Goal: Task Accomplishment & Management: Use online tool/utility

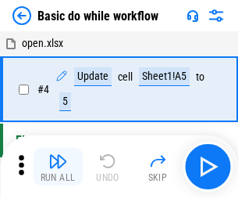
click at [58, 167] on img "button" at bounding box center [57, 161] width 19 height 19
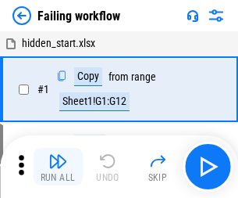
click at [58, 167] on img "button" at bounding box center [57, 161] width 19 height 19
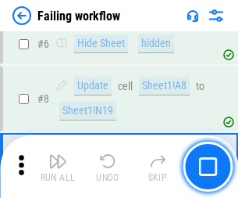
scroll to position [331, 0]
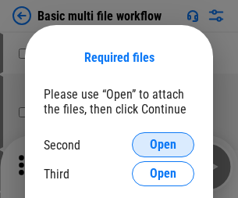
click at [163, 145] on span "Open" at bounding box center [163, 144] width 27 height 13
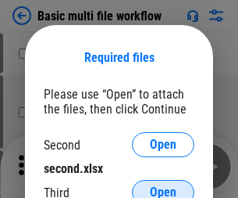
click at [163, 186] on span "Open" at bounding box center [163, 192] width 27 height 13
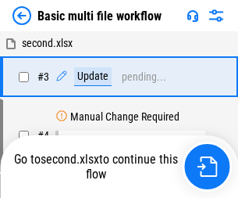
scroll to position [346, 0]
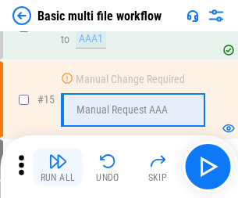
click at [58, 167] on img "button" at bounding box center [57, 161] width 19 height 19
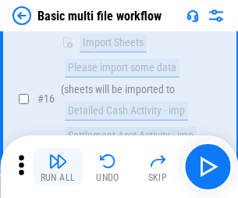
click at [58, 167] on img "button" at bounding box center [57, 161] width 19 height 19
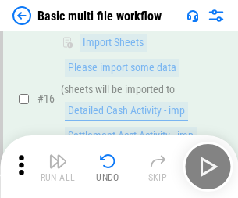
scroll to position [1041, 0]
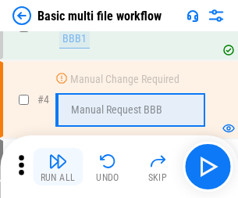
click at [58, 167] on img "button" at bounding box center [57, 161] width 19 height 19
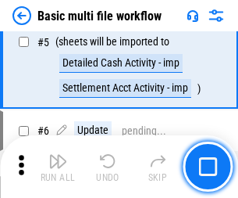
click at [58, 167] on img "button" at bounding box center [57, 161] width 19 height 19
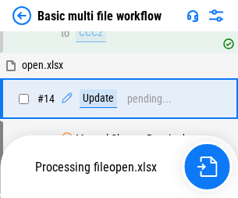
scroll to position [930, 0]
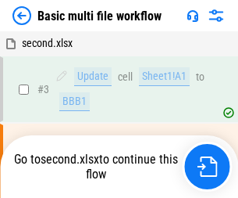
scroll to position [63, 0]
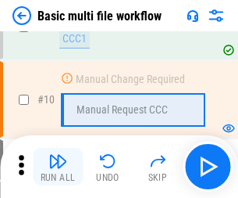
click at [58, 167] on img "button" at bounding box center [57, 161] width 19 height 19
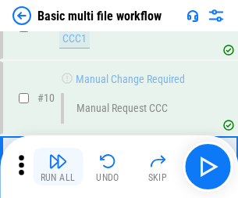
click at [58, 167] on img "button" at bounding box center [57, 161] width 19 height 19
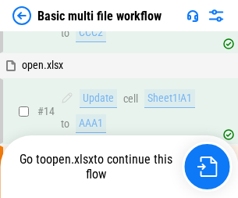
scroll to position [818, 0]
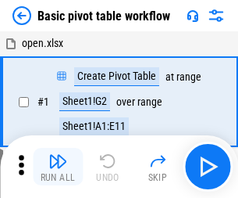
click at [58, 167] on img "button" at bounding box center [57, 161] width 19 height 19
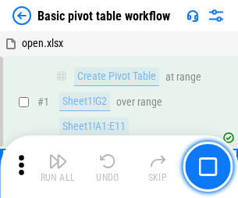
scroll to position [374, 0]
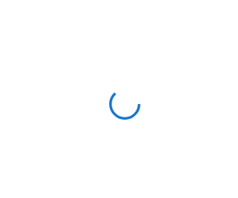
scroll to position [5, 0]
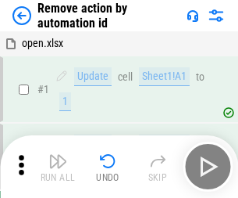
scroll to position [58, 0]
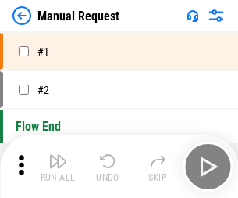
click at [58, 167] on img "button" at bounding box center [57, 161] width 19 height 19
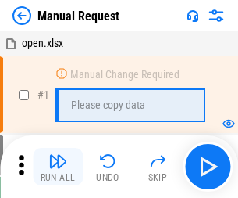
click at [58, 167] on img "button" at bounding box center [57, 161] width 19 height 19
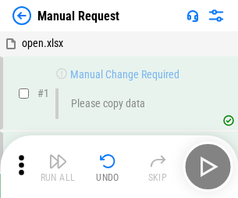
scroll to position [53, 0]
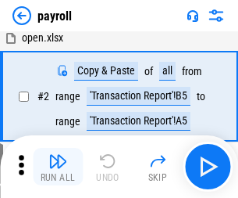
click at [58, 167] on img "button" at bounding box center [57, 161] width 19 height 19
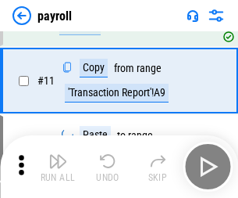
scroll to position [113, 0]
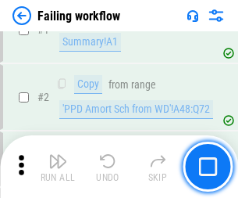
scroll to position [253, 0]
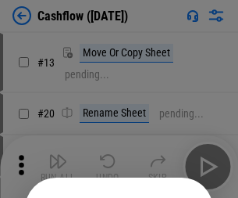
scroll to position [152, 0]
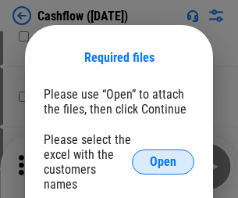
click at [163, 156] on span "Open" at bounding box center [163, 162] width 27 height 13
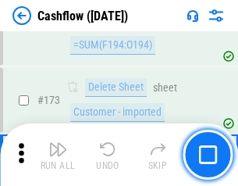
scroll to position [1655, 0]
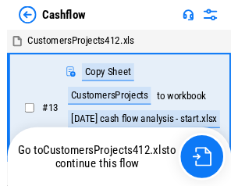
scroll to position [18, 0]
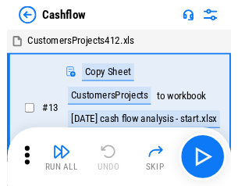
scroll to position [18, 0]
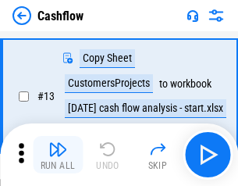
click at [58, 155] on img "button" at bounding box center [57, 149] width 19 height 19
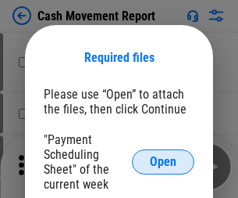
click at [163, 162] on span "Open" at bounding box center [163, 162] width 27 height 13
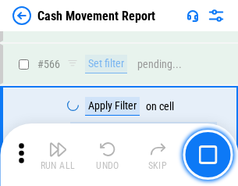
scroll to position [7166, 0]
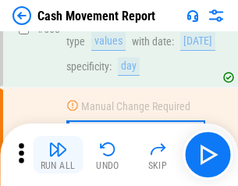
click at [58, 155] on img "button" at bounding box center [57, 149] width 19 height 19
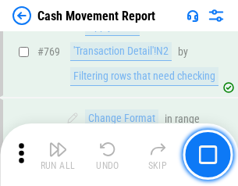
scroll to position [8688, 0]
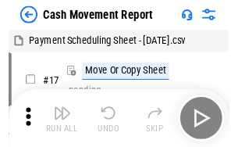
scroll to position [28, 0]
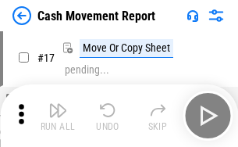
click at [58, 116] on img "button" at bounding box center [57, 110] width 19 height 19
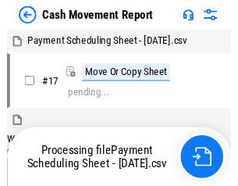
scroll to position [9, 0]
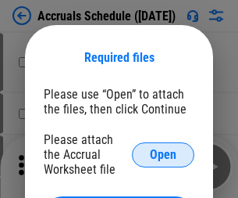
click at [163, 154] on span "Open" at bounding box center [163, 155] width 27 height 13
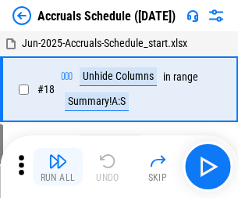
click at [58, 167] on img "button" at bounding box center [57, 161] width 19 height 19
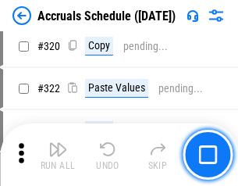
scroll to position [2908, 0]
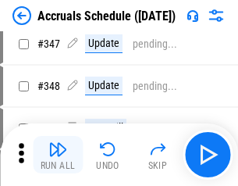
click at [58, 155] on img "button" at bounding box center [57, 149] width 19 height 19
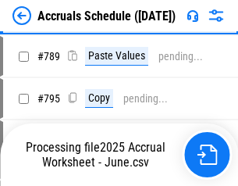
scroll to position [6568, 0]
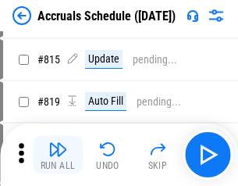
click at [58, 155] on img "button" at bounding box center [57, 149] width 19 height 19
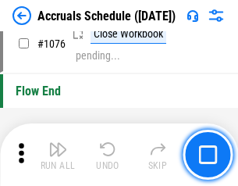
scroll to position [9364, 0]
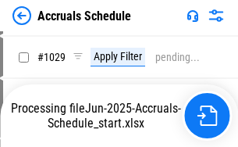
scroll to position [9054, 0]
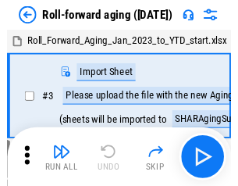
scroll to position [2, 0]
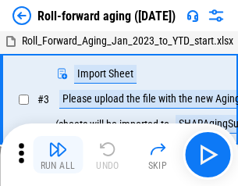
click at [58, 155] on img "button" at bounding box center [57, 149] width 19 height 19
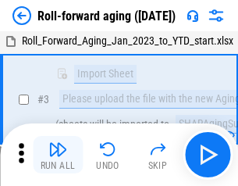
click at [58, 155] on img "button" at bounding box center [57, 149] width 19 height 19
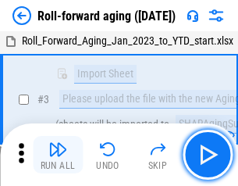
scroll to position [101, 0]
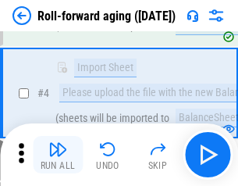
click at [58, 155] on img "button" at bounding box center [57, 149] width 19 height 19
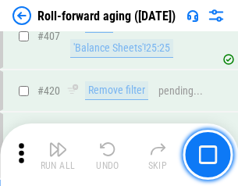
scroll to position [5422, 0]
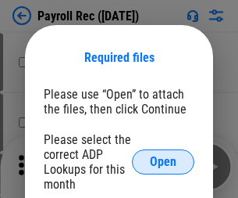
click at [163, 162] on span "Open" at bounding box center [163, 162] width 27 height 13
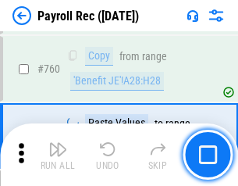
scroll to position [9456, 0]
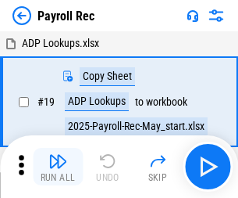
click at [58, 167] on img "button" at bounding box center [57, 161] width 19 height 19
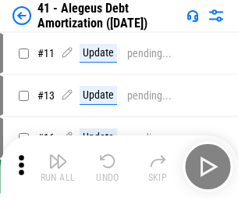
click at [58, 167] on img "button" at bounding box center [57, 161] width 19 height 19
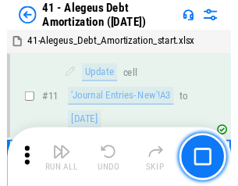
scroll to position [193, 0]
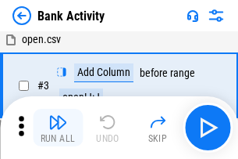
click at [58, 127] on img "button" at bounding box center [57, 122] width 19 height 19
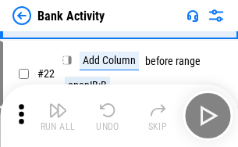
scroll to position [419, 0]
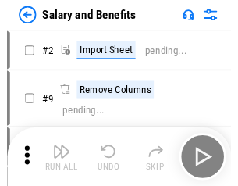
scroll to position [21, 0]
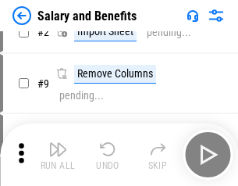
click at [58, 155] on img "button" at bounding box center [57, 149] width 19 height 19
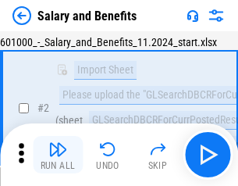
click at [58, 155] on img "button" at bounding box center [57, 149] width 19 height 19
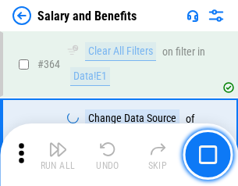
scroll to position [7363, 0]
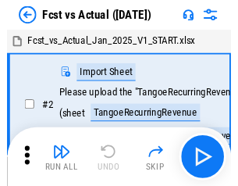
scroll to position [20, 0]
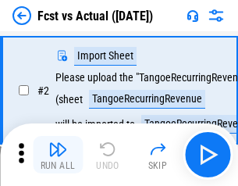
click at [58, 155] on img "button" at bounding box center [57, 149] width 19 height 19
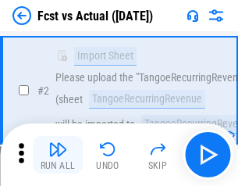
click at [58, 155] on img "button" at bounding box center [57, 149] width 19 height 19
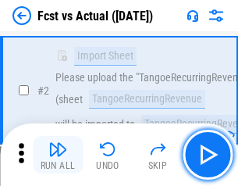
scroll to position [146, 0]
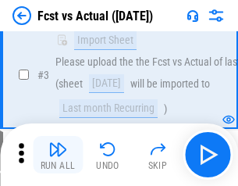
click at [58, 155] on img "button" at bounding box center [57, 149] width 19 height 19
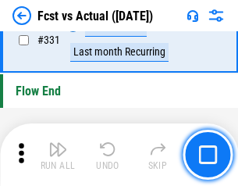
scroll to position [7484, 0]
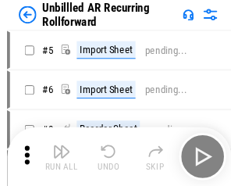
scroll to position [34, 0]
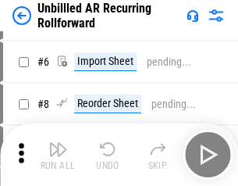
click at [58, 155] on img "button" at bounding box center [57, 149] width 19 height 19
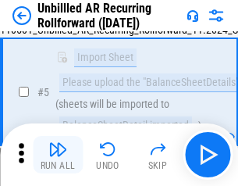
click at [58, 155] on img "button" at bounding box center [57, 149] width 19 height 19
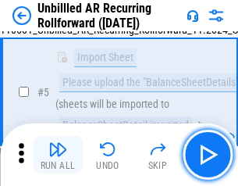
scroll to position [147, 0]
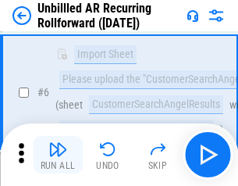
click at [58, 155] on img "button" at bounding box center [57, 149] width 19 height 19
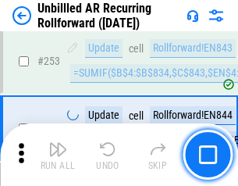
scroll to position [5311, 0]
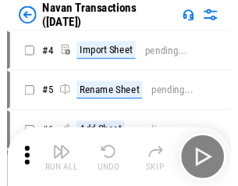
scroll to position [25, 0]
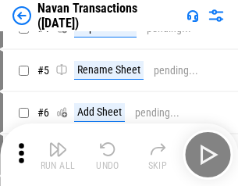
click at [58, 155] on img "button" at bounding box center [57, 149] width 19 height 19
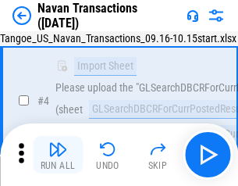
click at [58, 155] on img "button" at bounding box center [57, 149] width 19 height 19
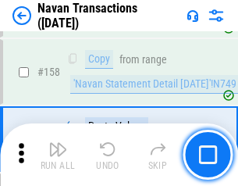
scroll to position [5069, 0]
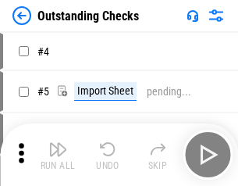
click at [58, 155] on img "button" at bounding box center [57, 149] width 19 height 19
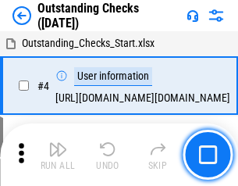
scroll to position [66, 0]
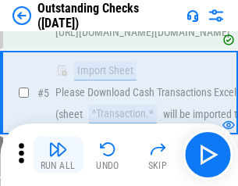
click at [58, 155] on img "button" at bounding box center [57, 149] width 19 height 19
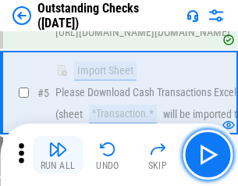
scroll to position [163, 0]
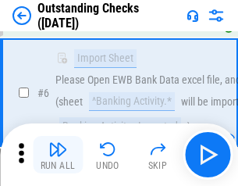
click at [58, 155] on img "button" at bounding box center [57, 149] width 19 height 19
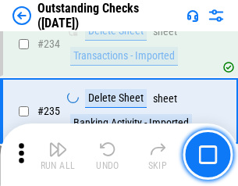
scroll to position [4748, 0]
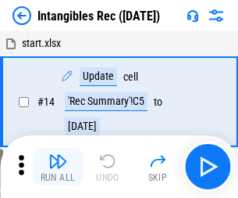
click at [58, 167] on img "button" at bounding box center [57, 161] width 19 height 19
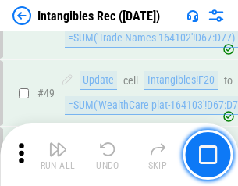
scroll to position [609, 0]
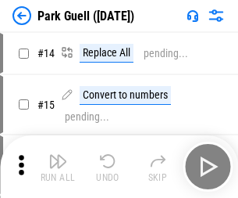
click at [58, 155] on img "button" at bounding box center [57, 161] width 19 height 19
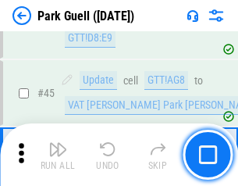
scroll to position [1955, 0]
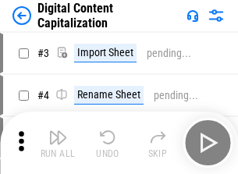
click at [58, 131] on img "button" at bounding box center [57, 137] width 19 height 19
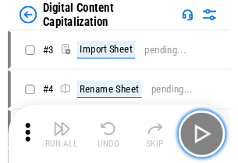
scroll to position [45, 0]
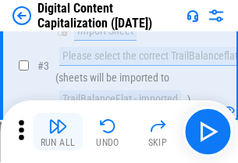
click at [58, 131] on img "button" at bounding box center [57, 125] width 19 height 19
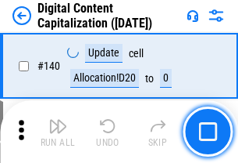
scroll to position [1658, 0]
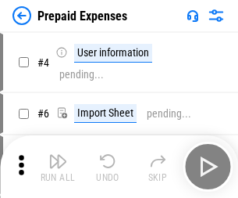
click at [58, 155] on img "button" at bounding box center [57, 161] width 19 height 19
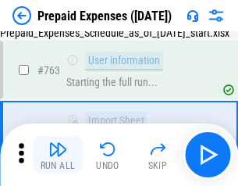
click at [58, 155] on img "button" at bounding box center [57, 149] width 19 height 19
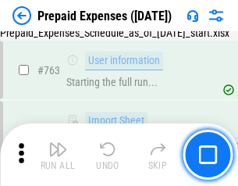
scroll to position [4426, 0]
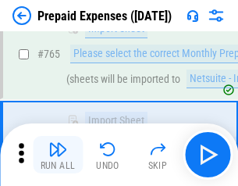
click at [58, 155] on img "button" at bounding box center [57, 149] width 19 height 19
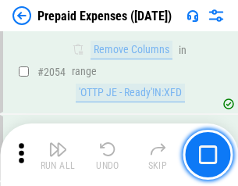
scroll to position [16343, 0]
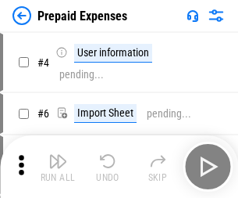
click at [58, 167] on img "button" at bounding box center [57, 161] width 19 height 19
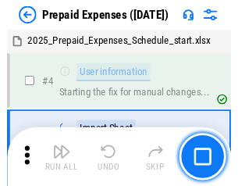
scroll to position [69, 0]
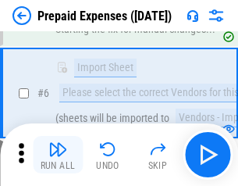
click at [58, 155] on img "button" at bounding box center [57, 149] width 19 height 19
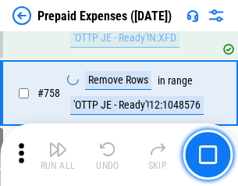
scroll to position [5571, 0]
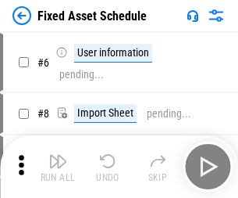
click at [58, 167] on img "button" at bounding box center [57, 161] width 19 height 19
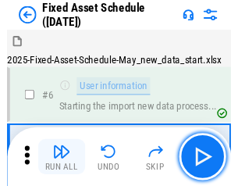
scroll to position [84, 0]
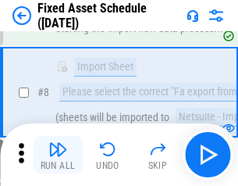
click at [58, 155] on img "button" at bounding box center [57, 149] width 19 height 19
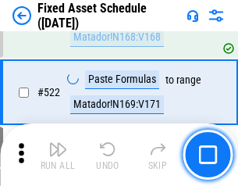
scroll to position [5434, 0]
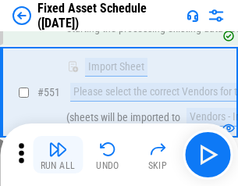
click at [58, 155] on img "button" at bounding box center [57, 149] width 19 height 19
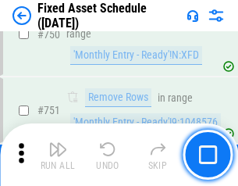
scroll to position [7622, 0]
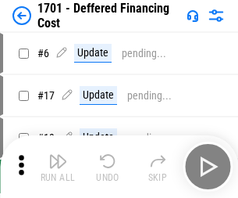
click at [58, 167] on img "button" at bounding box center [57, 161] width 19 height 19
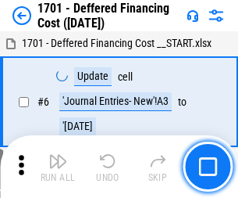
scroll to position [188, 0]
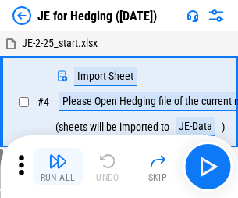
click at [58, 155] on img "button" at bounding box center [57, 161] width 19 height 19
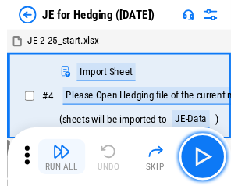
scroll to position [2, 0]
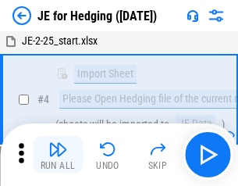
click at [58, 155] on img "button" at bounding box center [57, 149] width 19 height 19
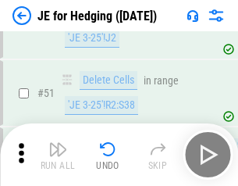
scroll to position [1012, 0]
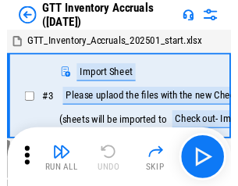
scroll to position [2, 0]
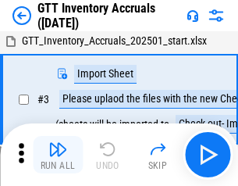
click at [58, 155] on img "button" at bounding box center [57, 149] width 19 height 19
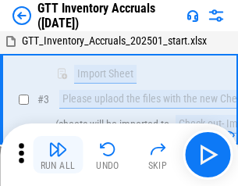
click at [58, 155] on img "button" at bounding box center [57, 149] width 19 height 19
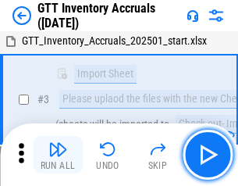
scroll to position [101, 0]
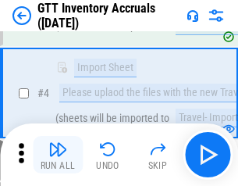
click at [58, 155] on img "button" at bounding box center [57, 149] width 19 height 19
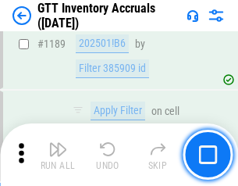
scroll to position [12767, 0]
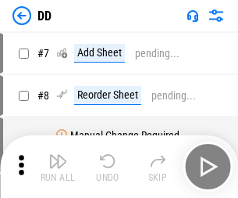
click at [58, 167] on img "button" at bounding box center [57, 161] width 19 height 19
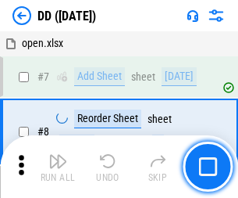
scroll to position [151, 0]
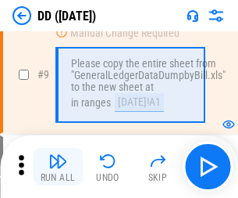
click at [58, 167] on img "button" at bounding box center [57, 161] width 19 height 19
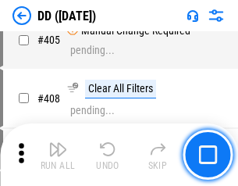
scroll to position [6995, 0]
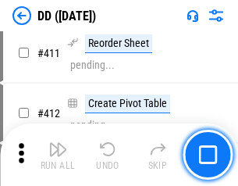
click at [58, 155] on img "button" at bounding box center [57, 149] width 19 height 19
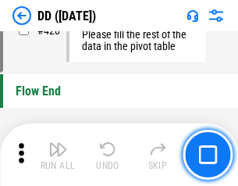
scroll to position [7483, 0]
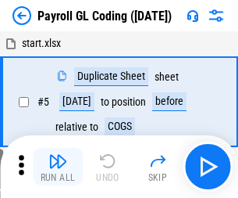
click at [58, 167] on img "button" at bounding box center [57, 161] width 19 height 19
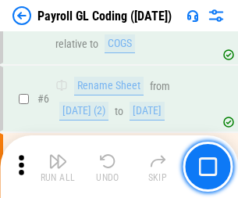
scroll to position [188, 0]
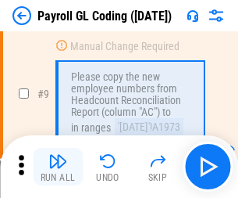
click at [58, 167] on img "button" at bounding box center [57, 161] width 19 height 19
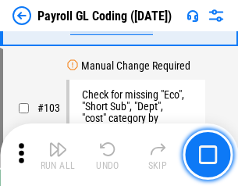
scroll to position [3668, 0]
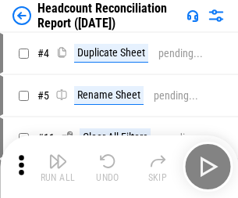
click at [58, 167] on img "button" at bounding box center [57, 161] width 19 height 19
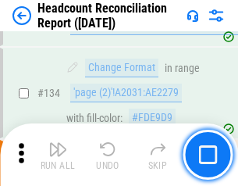
scroll to position [1879, 0]
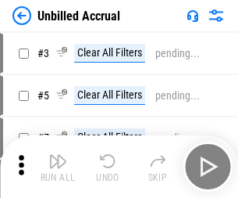
click at [58, 167] on img "button" at bounding box center [57, 161] width 19 height 19
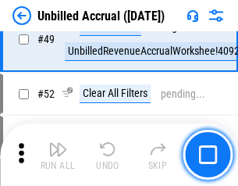
scroll to position [1418, 0]
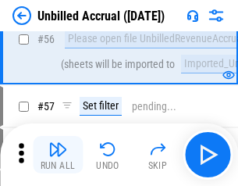
click at [58, 155] on img "button" at bounding box center [57, 149] width 19 height 19
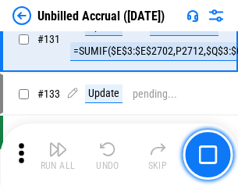
scroll to position [4657, 0]
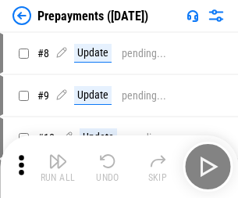
click at [58, 167] on img "button" at bounding box center [57, 161] width 19 height 19
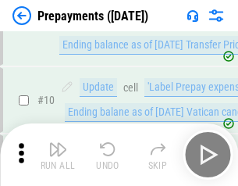
scroll to position [98, 0]
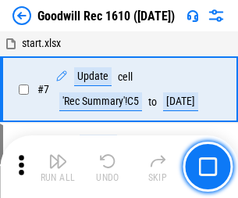
scroll to position [267, 0]
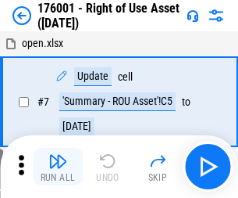
click at [58, 167] on img "button" at bounding box center [57, 161] width 19 height 19
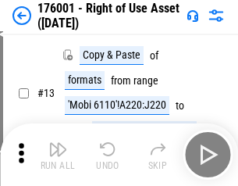
scroll to position [101, 0]
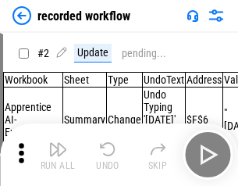
click at [58, 155] on img "button" at bounding box center [57, 149] width 19 height 19
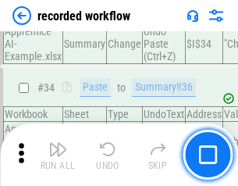
scroll to position [4887, 0]
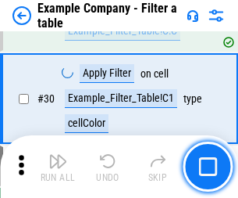
scroll to position [1431, 0]
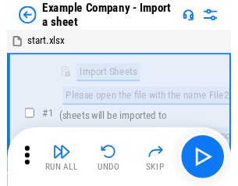
scroll to position [24, 0]
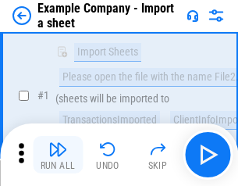
click at [58, 155] on img "button" at bounding box center [57, 149] width 19 height 19
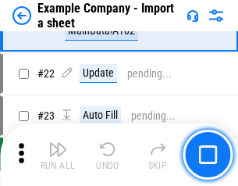
scroll to position [346, 0]
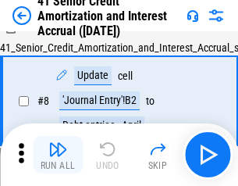
click at [58, 155] on img "button" at bounding box center [57, 149] width 19 height 19
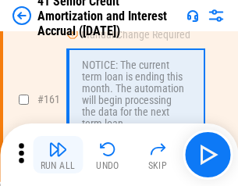
click at [58, 155] on img "button" at bounding box center [57, 149] width 19 height 19
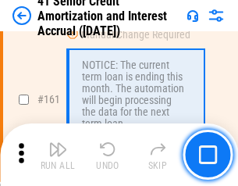
scroll to position [1672, 0]
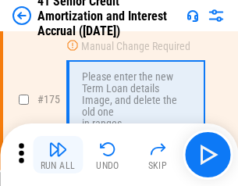
click at [58, 155] on img "button" at bounding box center [57, 149] width 19 height 19
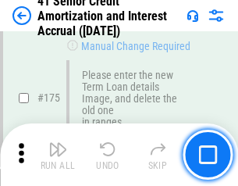
scroll to position [1831, 0]
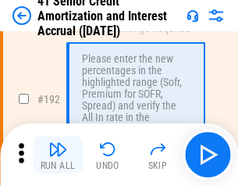
click at [58, 155] on img "button" at bounding box center [57, 149] width 19 height 19
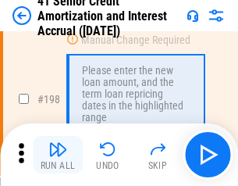
click at [58, 155] on img "button" at bounding box center [57, 149] width 19 height 19
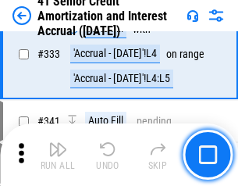
scroll to position [3994, 0]
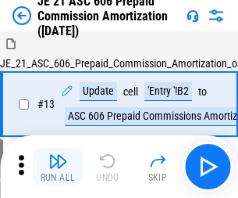
click at [58, 155] on img "button" at bounding box center [57, 161] width 19 height 19
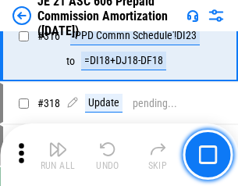
scroll to position [2919, 0]
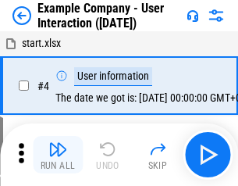
click at [58, 155] on img "button" at bounding box center [57, 149] width 19 height 19
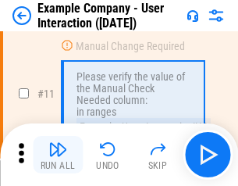
click at [58, 155] on img "button" at bounding box center [57, 149] width 19 height 19
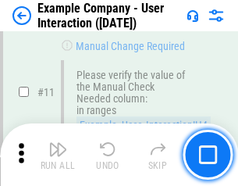
scroll to position [339, 0]
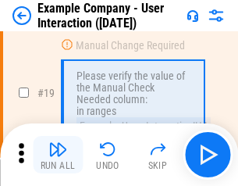
click at [58, 155] on img "button" at bounding box center [57, 149] width 19 height 19
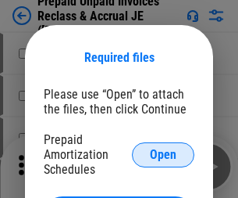
click at [163, 154] on span "Open" at bounding box center [163, 155] width 27 height 13
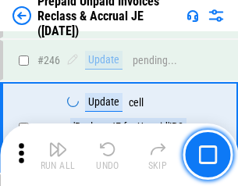
scroll to position [2111, 0]
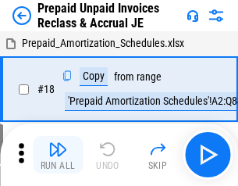
click at [58, 155] on img "button" at bounding box center [57, 149] width 19 height 19
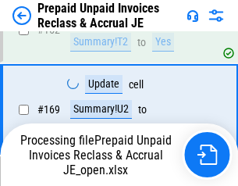
scroll to position [1201, 0]
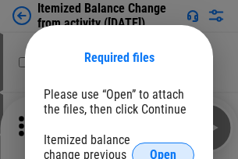
click at [163, 149] on span "Open" at bounding box center [163, 155] width 27 height 13
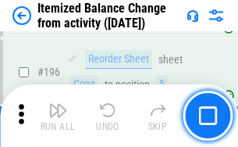
scroll to position [3009, 0]
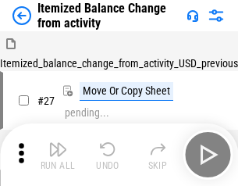
scroll to position [24, 0]
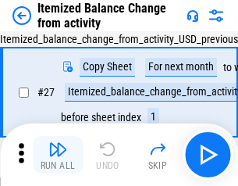
click at [58, 155] on img "button" at bounding box center [57, 149] width 19 height 19
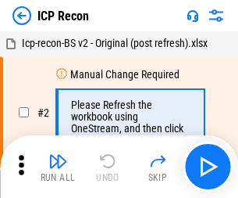
scroll to position [7, 0]
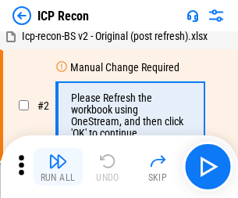
click at [58, 167] on img "button" at bounding box center [57, 161] width 19 height 19
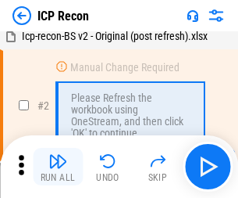
click at [58, 167] on img "button" at bounding box center [57, 161] width 19 height 19
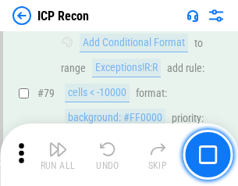
scroll to position [1532, 0]
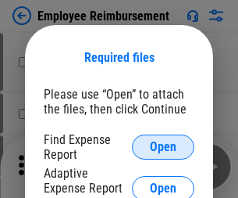
click at [163, 147] on span "Open" at bounding box center [163, 147] width 27 height 13
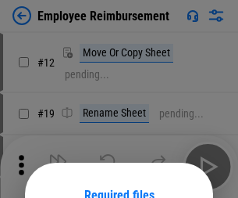
scroll to position [138, 0]
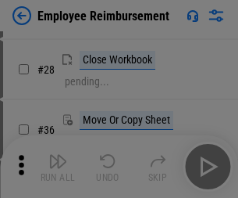
scroll to position [378, 0]
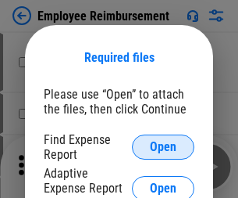
click at [163, 147] on span "Open" at bounding box center [163, 147] width 27 height 13
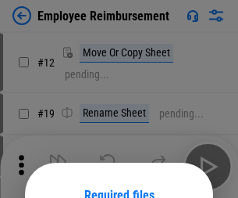
scroll to position [138, 0]
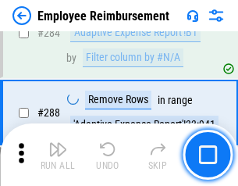
scroll to position [4250, 0]
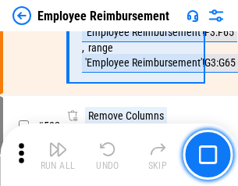
click at [58, 155] on img "button" at bounding box center [57, 149] width 19 height 19
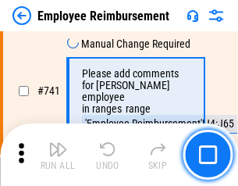
scroll to position [10969, 0]
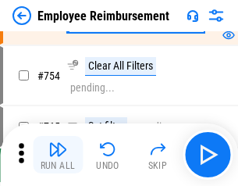
click at [58, 155] on img "button" at bounding box center [57, 149] width 19 height 19
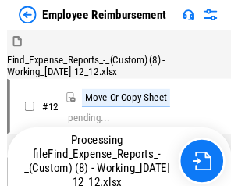
scroll to position [53, 0]
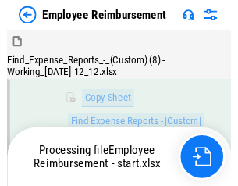
scroll to position [318, 0]
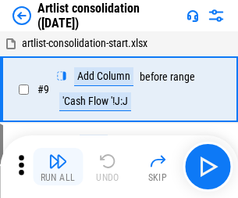
click at [58, 167] on img "button" at bounding box center [57, 161] width 19 height 19
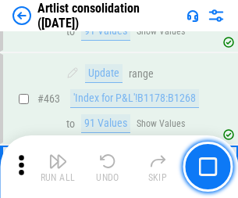
scroll to position [6846, 0]
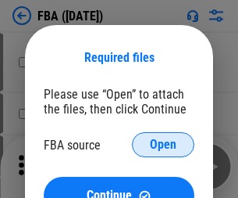
click at [163, 145] on span "Open" at bounding box center [163, 144] width 27 height 13
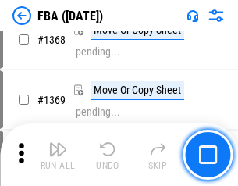
scroll to position [16791, 0]
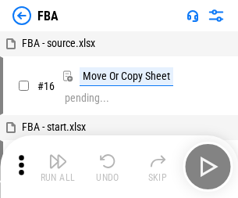
scroll to position [16, 0]
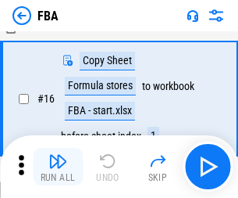
click at [58, 167] on img "button" at bounding box center [57, 161] width 19 height 19
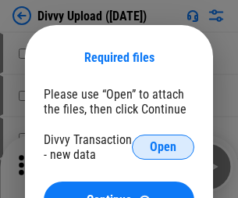
click at [163, 147] on span "Open" at bounding box center [163, 147] width 27 height 13
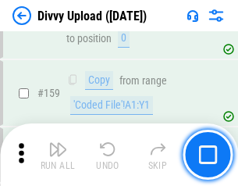
scroll to position [1619, 0]
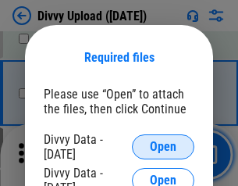
click at [163, 147] on span "Open" at bounding box center [163, 147] width 27 height 13
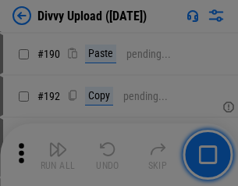
scroll to position [1973, 0]
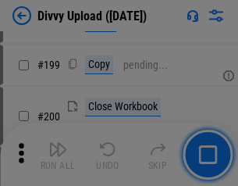
scroll to position [2273, 0]
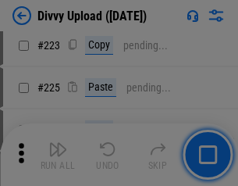
scroll to position [3120, 0]
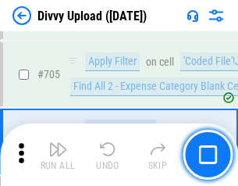
scroll to position [10695, 0]
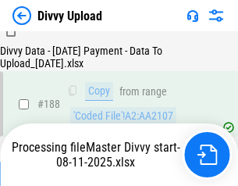
scroll to position [1840, 0]
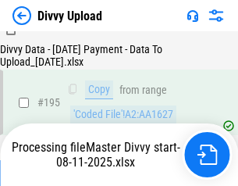
scroll to position [2185, 0]
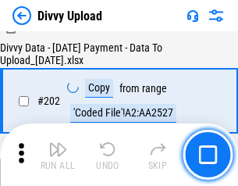
scroll to position [2530, 0]
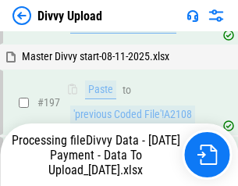
scroll to position [2439, 0]
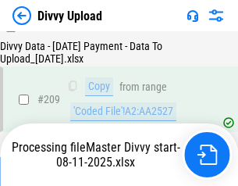
scroll to position [2887, 0]
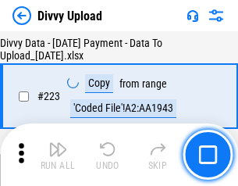
scroll to position [3564, 0]
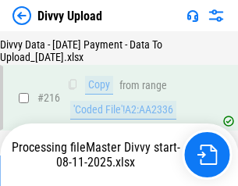
scroll to position [3232, 0]
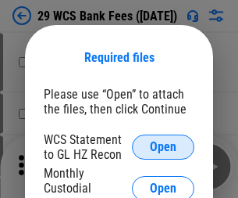
click at [163, 147] on span "Open" at bounding box center [163, 147] width 27 height 13
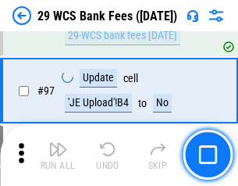
scroll to position [1524, 0]
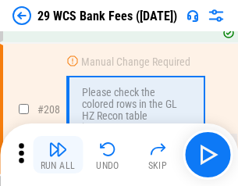
click at [58, 155] on img "button" at bounding box center [57, 149] width 19 height 19
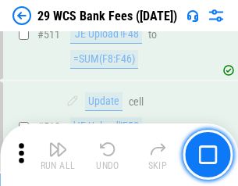
scroll to position [7866, 0]
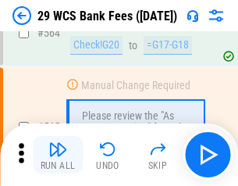
click at [58, 155] on img "button" at bounding box center [57, 149] width 19 height 19
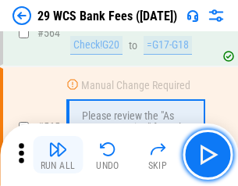
scroll to position [8456, 0]
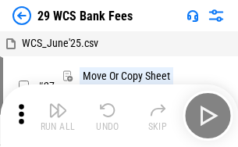
scroll to position [28, 0]
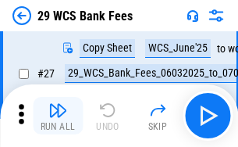
click at [58, 116] on img "button" at bounding box center [57, 110] width 19 height 19
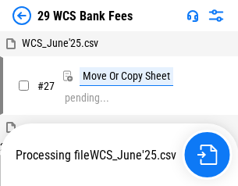
scroll to position [9, 0]
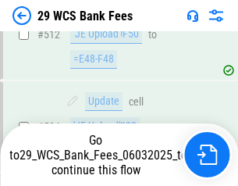
scroll to position [8347, 0]
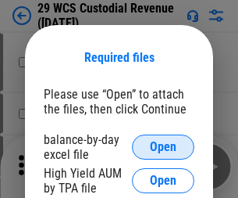
click at [163, 147] on span "Open" at bounding box center [163, 147] width 27 height 13
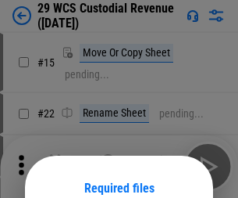
scroll to position [131, 0]
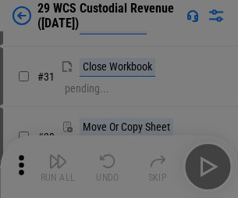
scroll to position [335, 0]
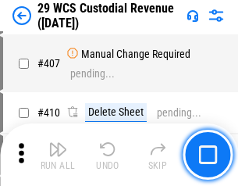
scroll to position [7242, 0]
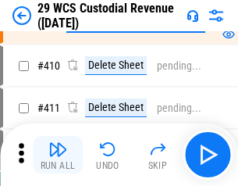
click at [58, 155] on img "button" at bounding box center [57, 149] width 19 height 19
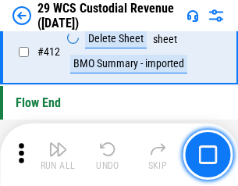
scroll to position [7467, 0]
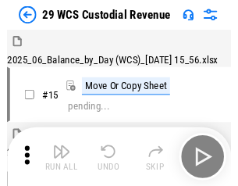
scroll to position [38, 0]
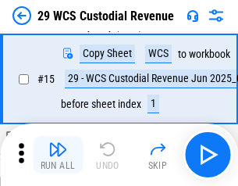
click at [58, 155] on img "button" at bounding box center [57, 149] width 19 height 19
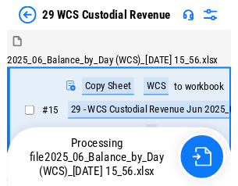
scroll to position [38, 0]
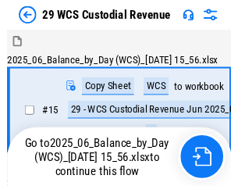
scroll to position [29, 0]
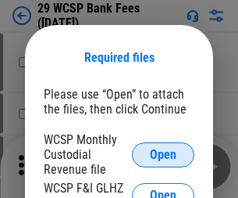
click at [163, 154] on span "Open" at bounding box center [163, 155] width 27 height 13
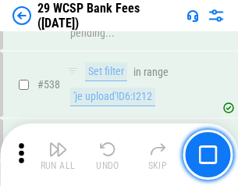
scroll to position [6007, 0]
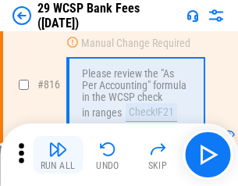
click at [58, 155] on img "button" at bounding box center [57, 149] width 19 height 19
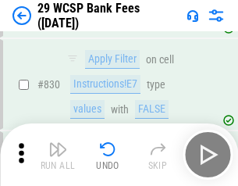
scroll to position [9920, 0]
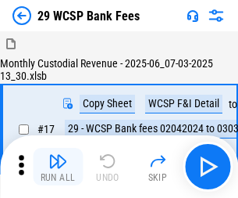
click at [58, 155] on img "button" at bounding box center [57, 161] width 19 height 19
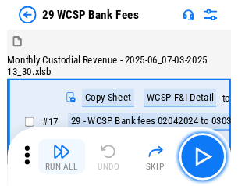
scroll to position [38, 0]
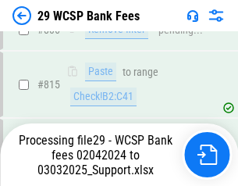
scroll to position [9466, 0]
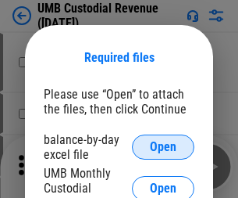
click at [163, 147] on span "Open" at bounding box center [163, 147] width 27 height 13
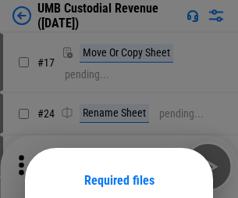
scroll to position [123, 0]
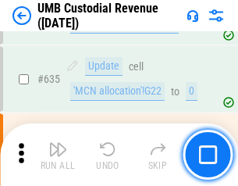
scroll to position [8182, 0]
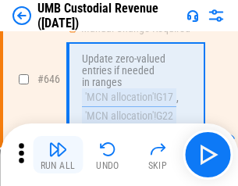
click at [58, 155] on img "button" at bounding box center [57, 149] width 19 height 19
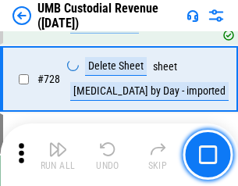
scroll to position [9645, 0]
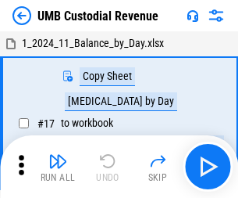
scroll to position [12, 0]
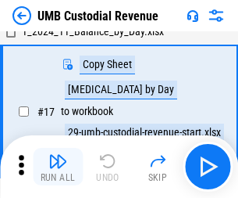
click at [58, 167] on img "button" at bounding box center [57, 161] width 19 height 19
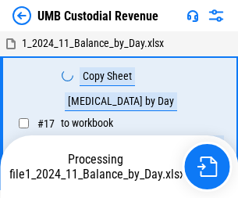
scroll to position [12, 0]
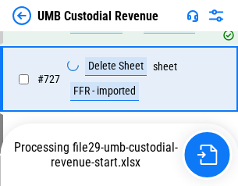
scroll to position [9609, 0]
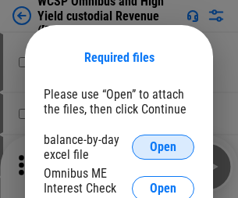
click at [163, 147] on span "Open" at bounding box center [163, 147] width 27 height 13
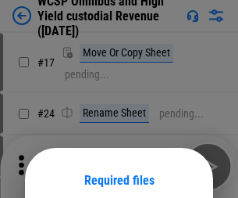
scroll to position [123, 0]
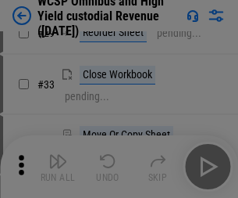
scroll to position [357, 0]
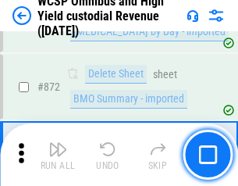
scroll to position [13232, 0]
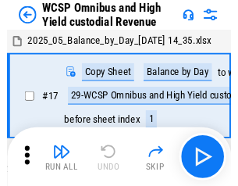
scroll to position [9, 0]
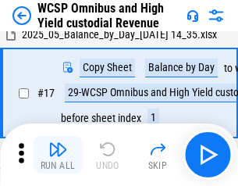
click at [58, 155] on img "button" at bounding box center [57, 149] width 19 height 19
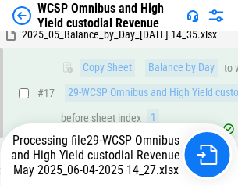
scroll to position [325, 0]
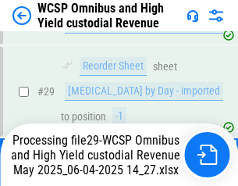
scroll to position [325, 0]
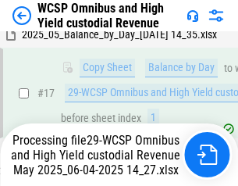
scroll to position [325, 0]
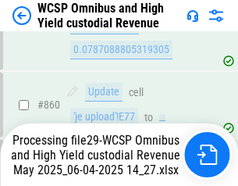
scroll to position [13196, 0]
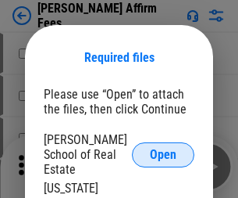
click at [163, 149] on span "Open" at bounding box center [163, 155] width 27 height 13
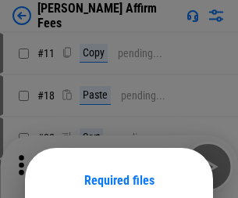
scroll to position [123, 0]
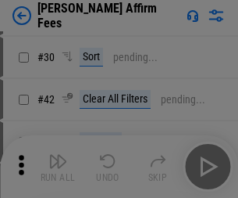
scroll to position [318, 0]
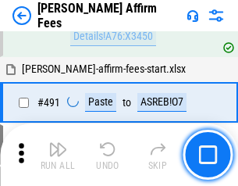
scroll to position [4251, 0]
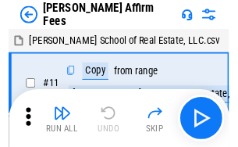
scroll to position [16, 0]
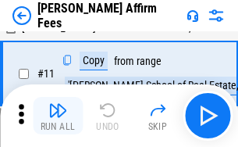
click at [58, 116] on img "button" at bounding box center [57, 110] width 19 height 19
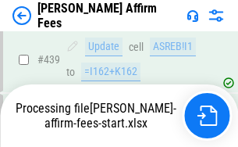
scroll to position [4100, 0]
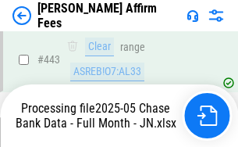
scroll to position [4124, 0]
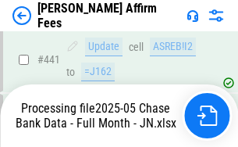
scroll to position [4100, 0]
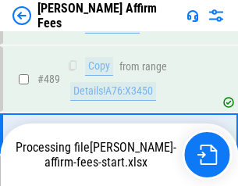
scroll to position [4081, 0]
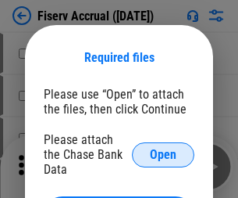
click at [163, 149] on span "Open" at bounding box center [163, 155] width 27 height 13
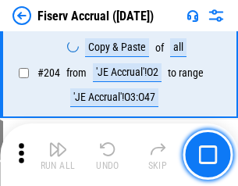
scroll to position [4036, 0]
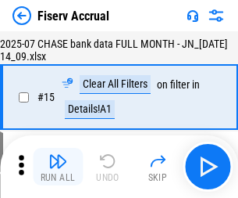
click at [58, 167] on img "button" at bounding box center [57, 161] width 19 height 19
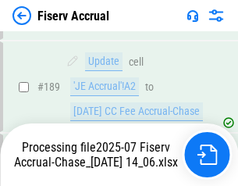
scroll to position [4111, 0]
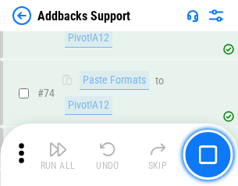
scroll to position [1138, 0]
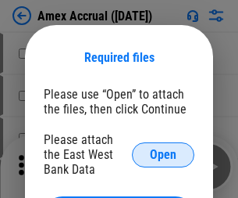
click at [163, 154] on span "Open" at bounding box center [163, 155] width 27 height 13
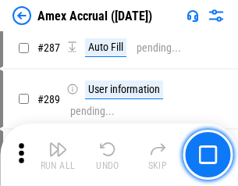
scroll to position [4483, 0]
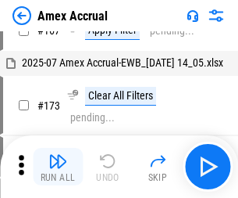
click at [58, 167] on img "button" at bounding box center [57, 161] width 19 height 19
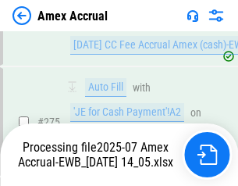
scroll to position [4757, 0]
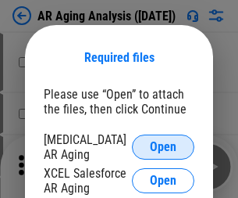
click at [163, 145] on span "Open" at bounding box center [163, 147] width 27 height 13
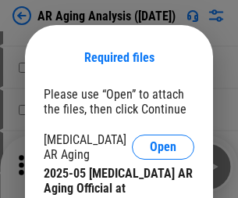
scroll to position [471, 0]
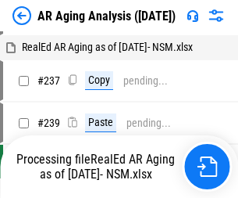
scroll to position [16, 0]
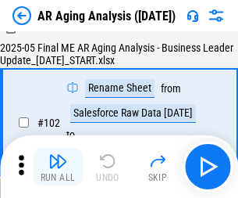
click at [58, 167] on img "button" at bounding box center [57, 161] width 19 height 19
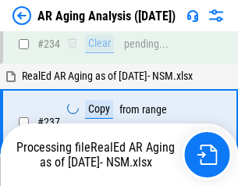
scroll to position [2423, 0]
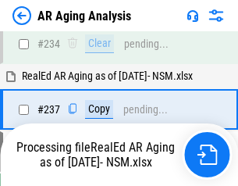
scroll to position [2406, 0]
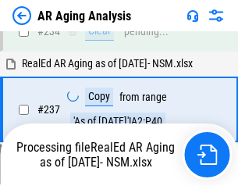
scroll to position [2406, 0]
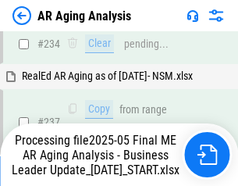
scroll to position [2406, 0]
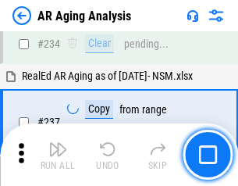
scroll to position [2406, 0]
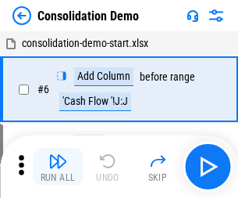
click at [58, 167] on img "button" at bounding box center [57, 161] width 19 height 19
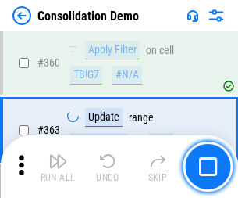
scroll to position [5240, 0]
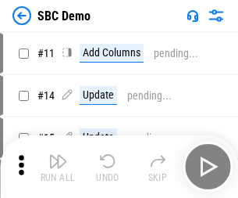
click at [58, 167] on img "button" at bounding box center [57, 161] width 19 height 19
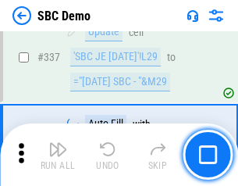
scroll to position [4113, 0]
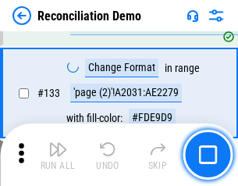
scroll to position [1857, 0]
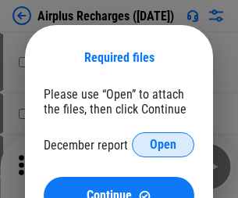
click at [163, 145] on span "Open" at bounding box center [163, 144] width 27 height 13
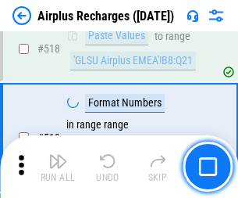
scroll to position [6728, 0]
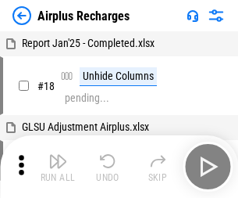
click at [58, 167] on img "button" at bounding box center [57, 161] width 19 height 19
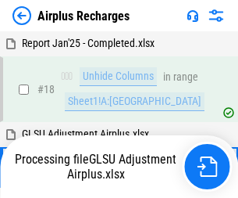
scroll to position [69, 0]
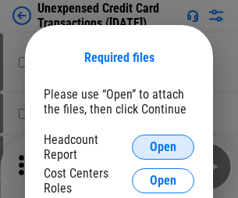
click at [163, 147] on span "Open" at bounding box center [163, 147] width 27 height 13
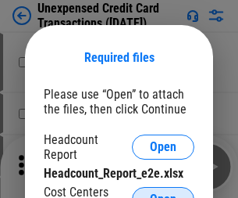
click at [163, 193] on span "Open" at bounding box center [163, 199] width 27 height 13
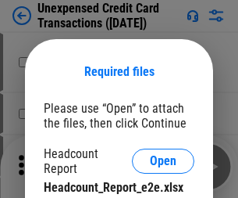
scroll to position [14, 0]
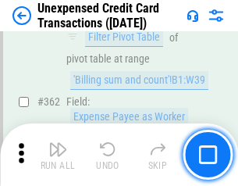
scroll to position [4021, 0]
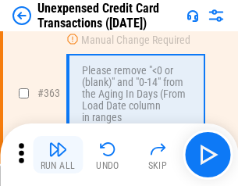
click at [58, 155] on img "button" at bounding box center [57, 149] width 19 height 19
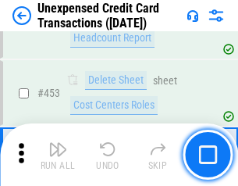
scroll to position [5332, 0]
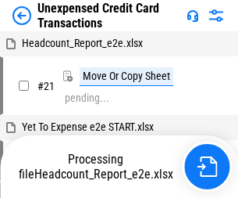
scroll to position [24, 0]
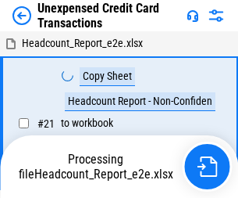
scroll to position [24, 0]
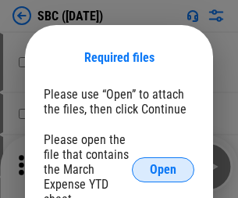
click at [163, 169] on span "Open" at bounding box center [163, 169] width 27 height 13
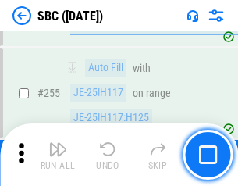
scroll to position [3055, 0]
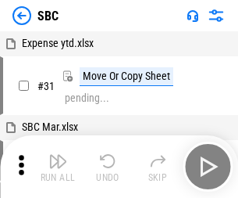
scroll to position [16, 0]
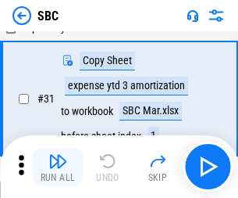
click at [58, 167] on img "button" at bounding box center [57, 161] width 19 height 19
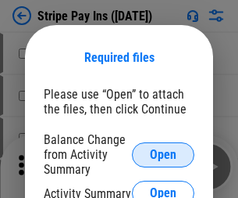
click at [163, 154] on span "Open" at bounding box center [163, 155] width 27 height 13
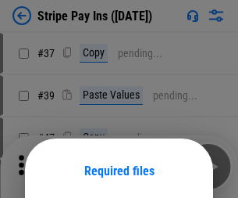
scroll to position [113, 0]
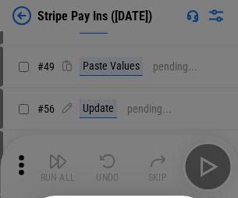
scroll to position [284, 0]
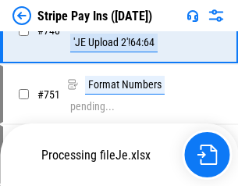
scroll to position [8105, 0]
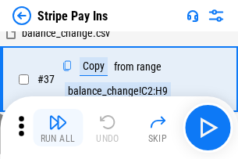
click at [58, 127] on img "button" at bounding box center [57, 122] width 19 height 19
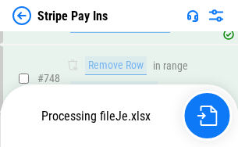
scroll to position [8071, 0]
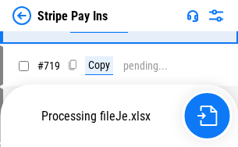
scroll to position [8071, 0]
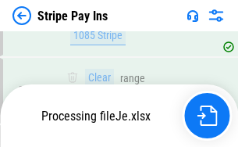
scroll to position [8071, 0]
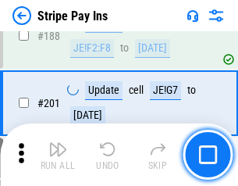
scroll to position [2226, 0]
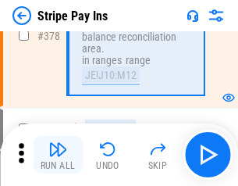
click at [58, 155] on img "button" at bounding box center [57, 149] width 19 height 19
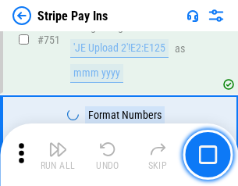
scroll to position [8051, 0]
